Goal: Navigation & Orientation: Find specific page/section

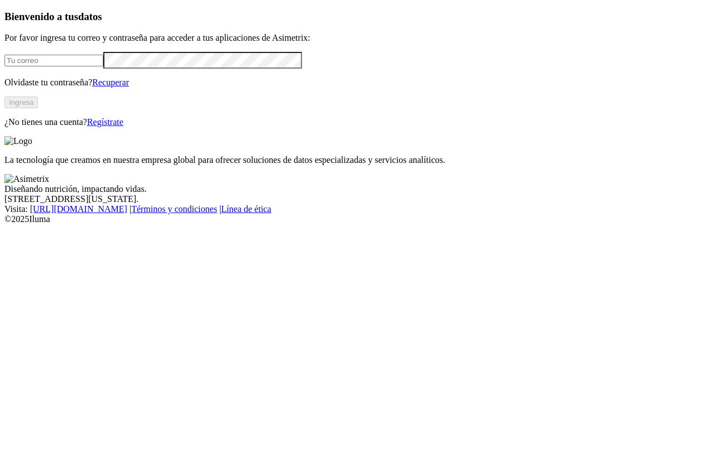
type input "[EMAIL_ADDRESS][DOMAIN_NAME]"
click at [38, 108] on button "Ingresa" at bounding box center [21, 103] width 34 height 12
